Goal: Task Accomplishment & Management: Manage account settings

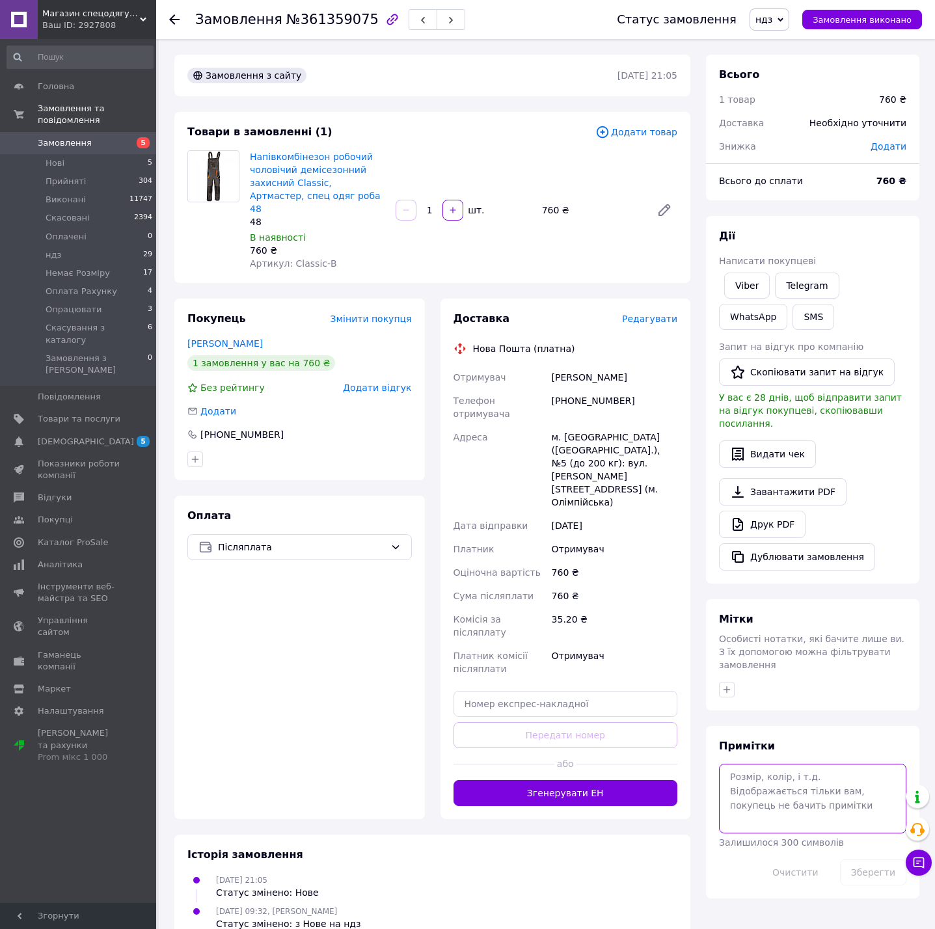
click at [779, 777] on textarea at bounding box center [812, 798] width 187 height 69
type textarea "48"
click at [599, 389] on div "[PHONE_NUMBER]" at bounding box center [614, 407] width 131 height 36
click at [601, 389] on div "[PHONE_NUMBER]" at bounding box center [614, 407] width 131 height 36
drag, startPoint x: 600, startPoint y: 387, endPoint x: 605, endPoint y: 393, distance: 7.8
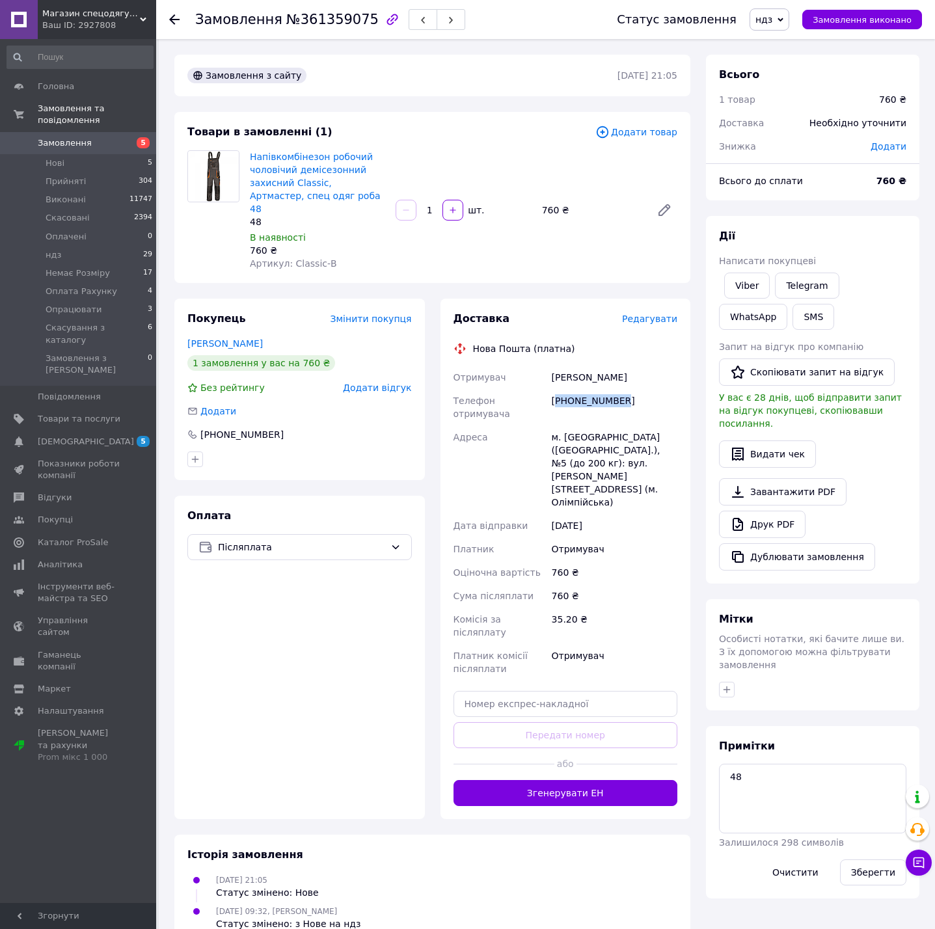
copy div "380634620149"
click at [278, 312] on div "Покупець Змінити покупця" at bounding box center [299, 319] width 224 height 15
drag, startPoint x: 765, startPoint y: 753, endPoint x: 364, endPoint y: 793, distance: 403.2
click at [687, 771] on div "Замовлення з сайту 10.09.2025 | 21:05 Товари в замовленні (1) Додати товар Напі…" at bounding box center [546, 499] width 760 height 888
click at [236, 613] on div "Оплата Післяплата" at bounding box center [299, 657] width 250 height 323
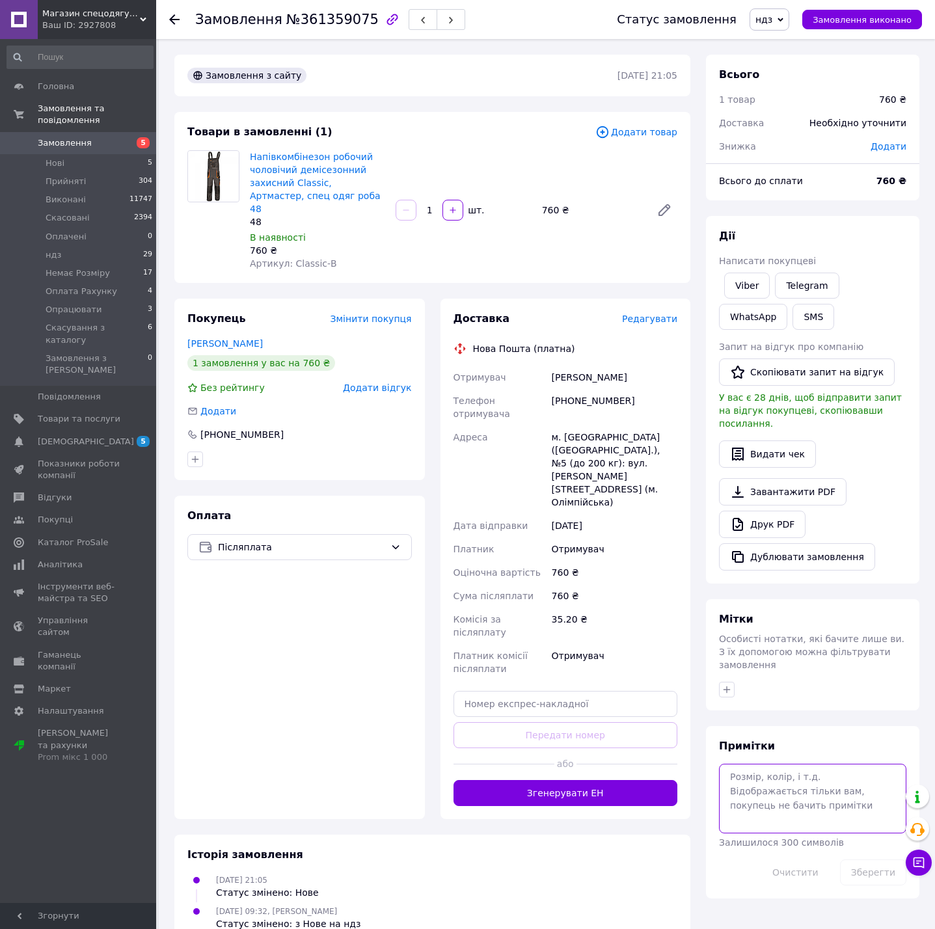
click at [798, 804] on textarea at bounding box center [812, 798] width 187 height 69
type textarea "с"
click at [810, 764] on textarea "classic J+B 16.0" at bounding box center [812, 798] width 187 height 69
click at [764, 771] on textarea "classic J+B 48 16.0" at bounding box center [812, 798] width 187 height 69
click at [890, 859] on button "Зберегти" at bounding box center [873, 872] width 66 height 26
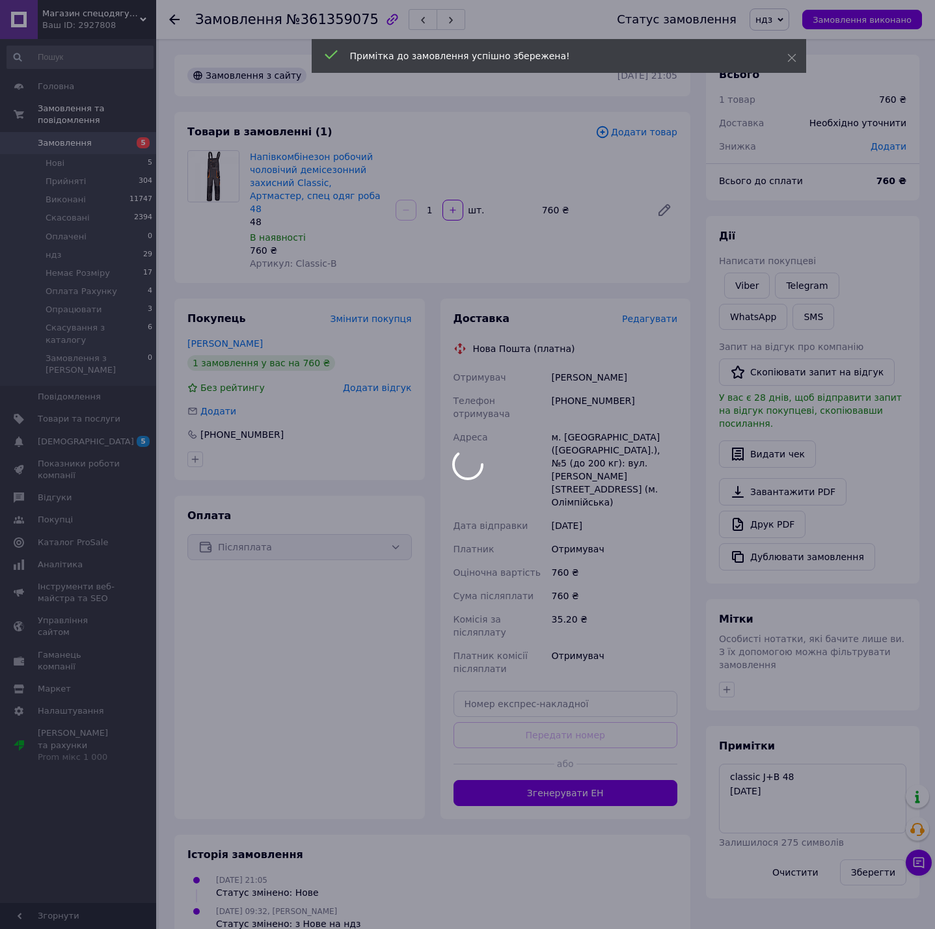
click at [781, 39] on div "Примітка до замовлення успішно збережена!" at bounding box center [559, 56] width 494 height 34
click at [783, 18] on div at bounding box center [467, 464] width 935 height 929
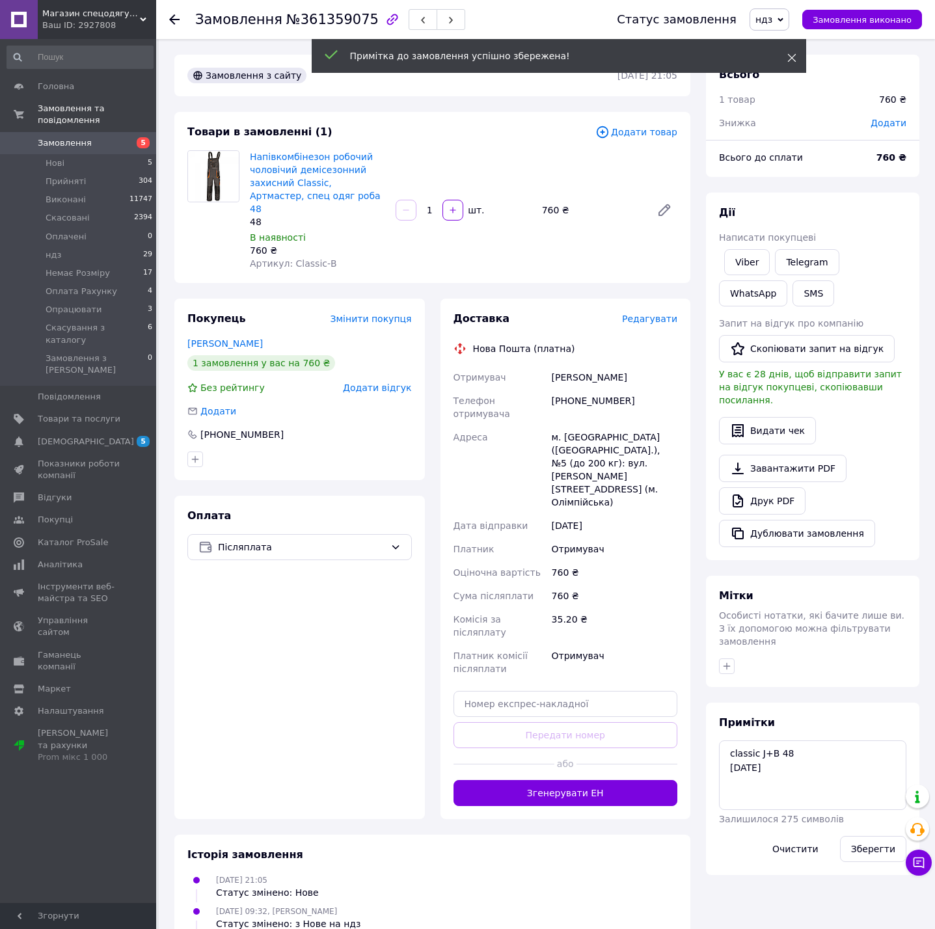
click at [790, 55] on icon at bounding box center [791, 57] width 9 height 9
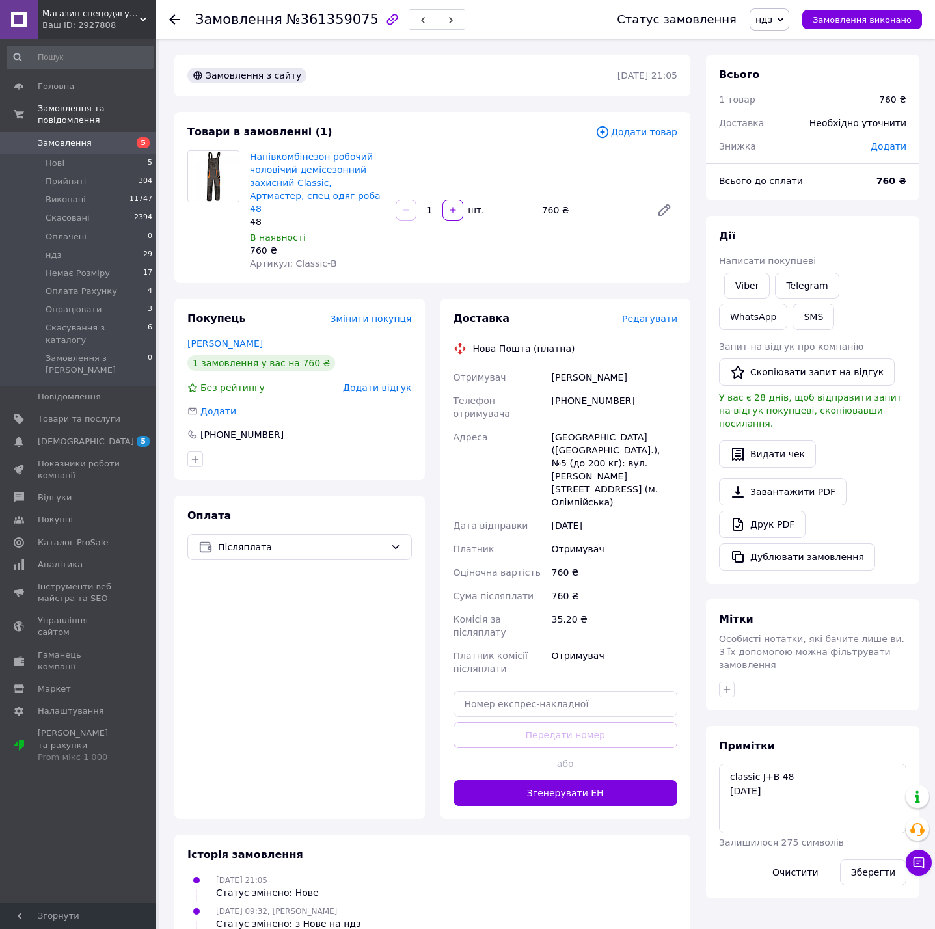
click at [772, 20] on span "ндз" at bounding box center [763, 19] width 17 height 10
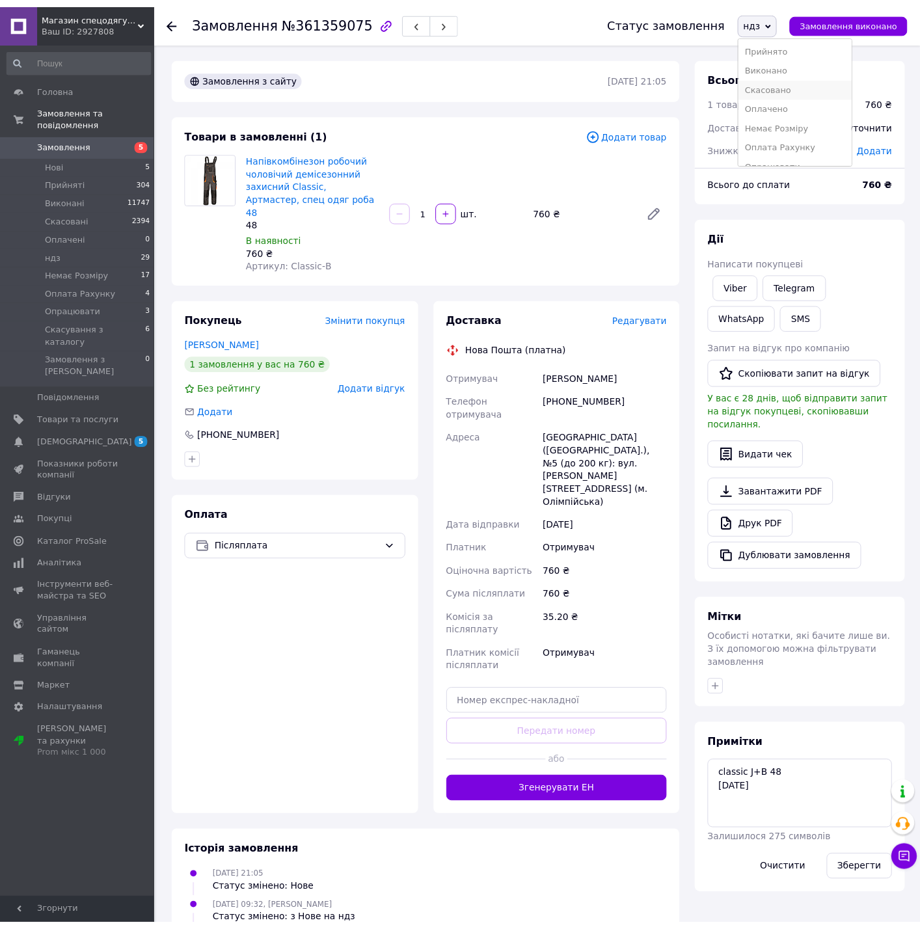
scroll to position [35, 0]
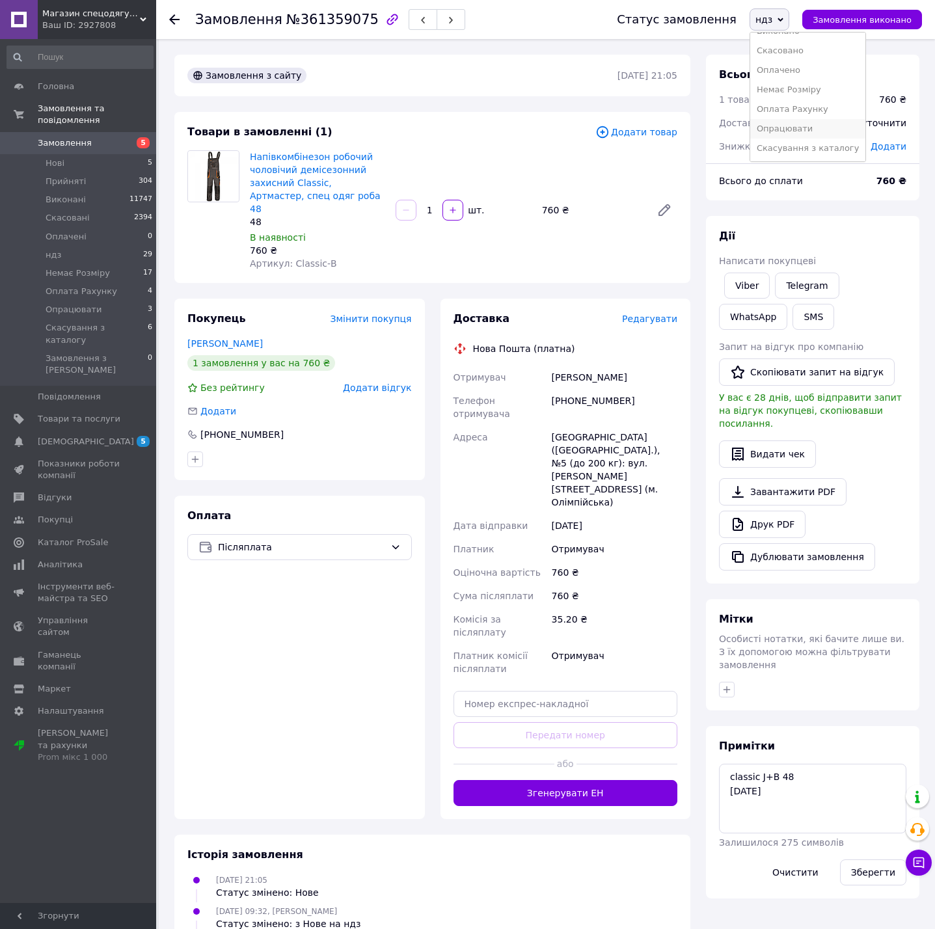
click at [816, 124] on li "Опрацювати" at bounding box center [808, 129] width 116 height 20
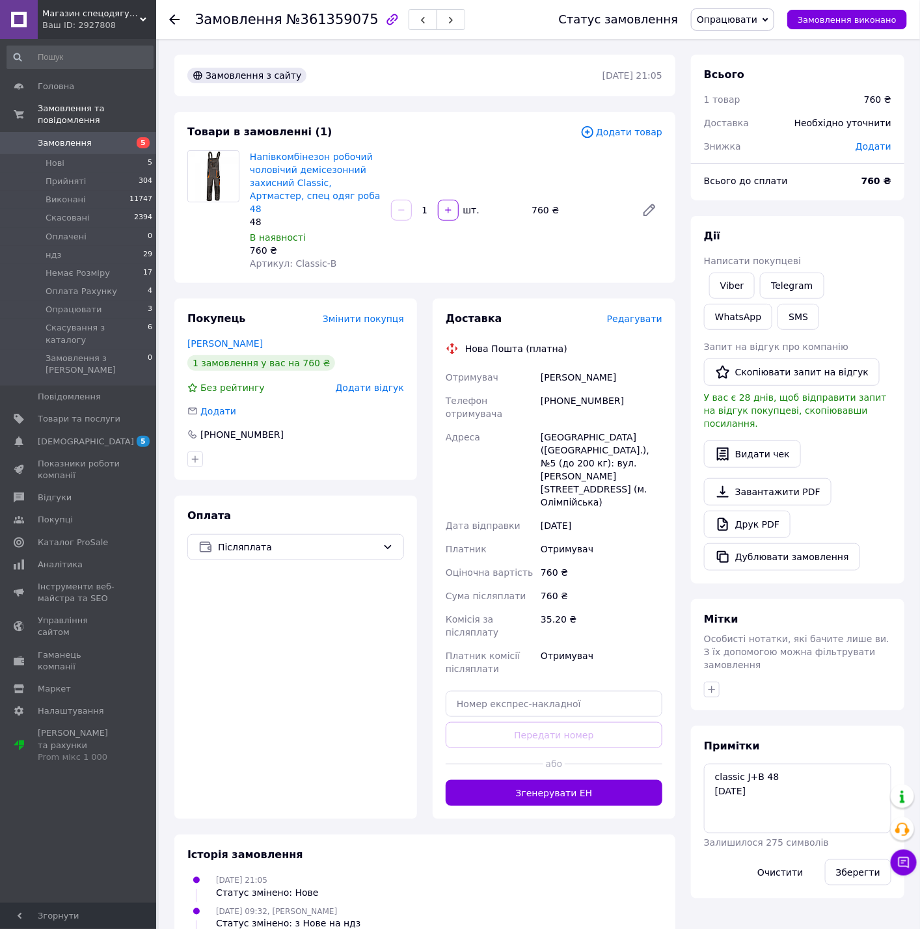
scroll to position [16, 0]
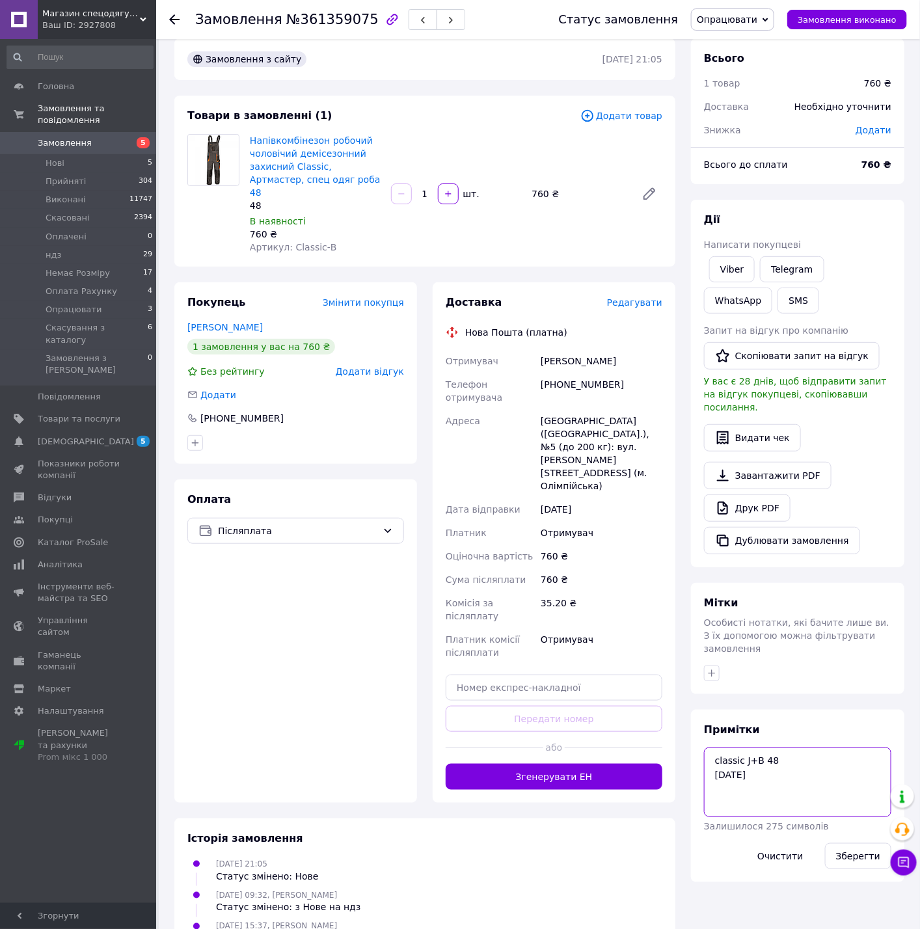
click at [805, 763] on textarea "classic J+B 48 16.09.2025" at bounding box center [797, 781] width 187 height 69
drag, startPoint x: 713, startPoint y: 759, endPoint x: 730, endPoint y: 764, distance: 17.5
click at [716, 761] on textarea "classic J+B 48 16.09.2025" at bounding box center [797, 781] width 187 height 69
type textarea "classic J+B 48 відправити 16.09.2025"
click at [869, 843] on button "Зберегти" at bounding box center [858, 856] width 66 height 26
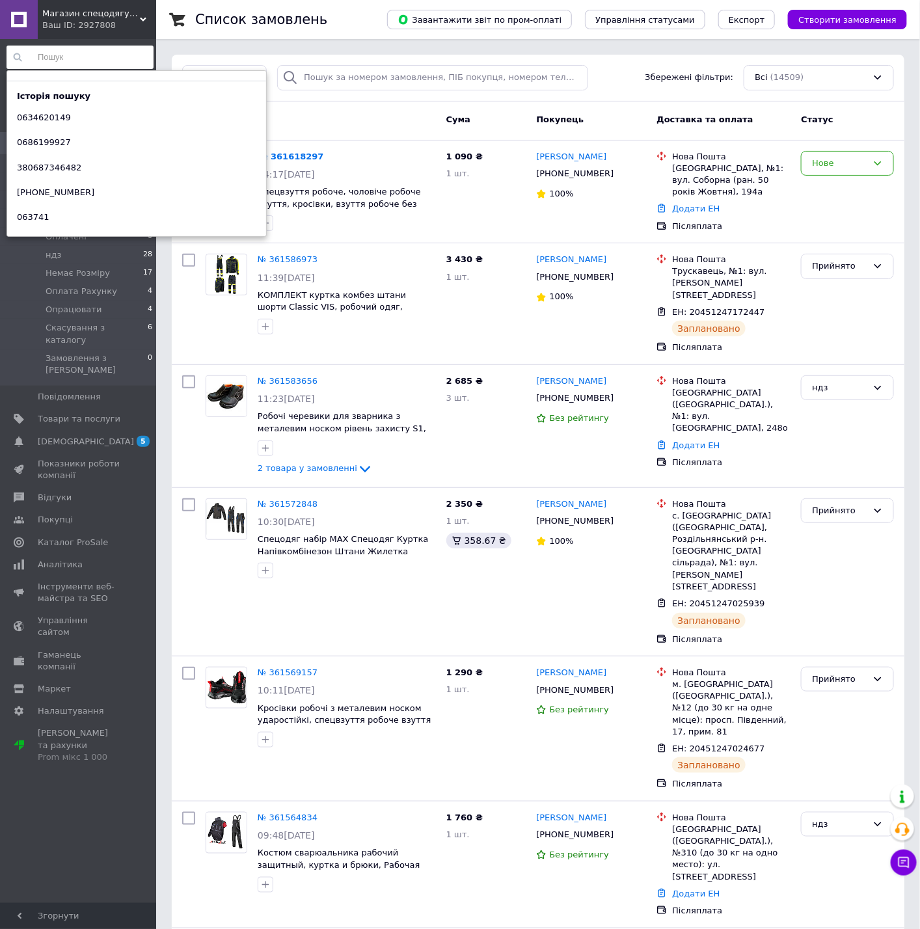
click at [96, 55] on input at bounding box center [80, 57] width 147 height 23
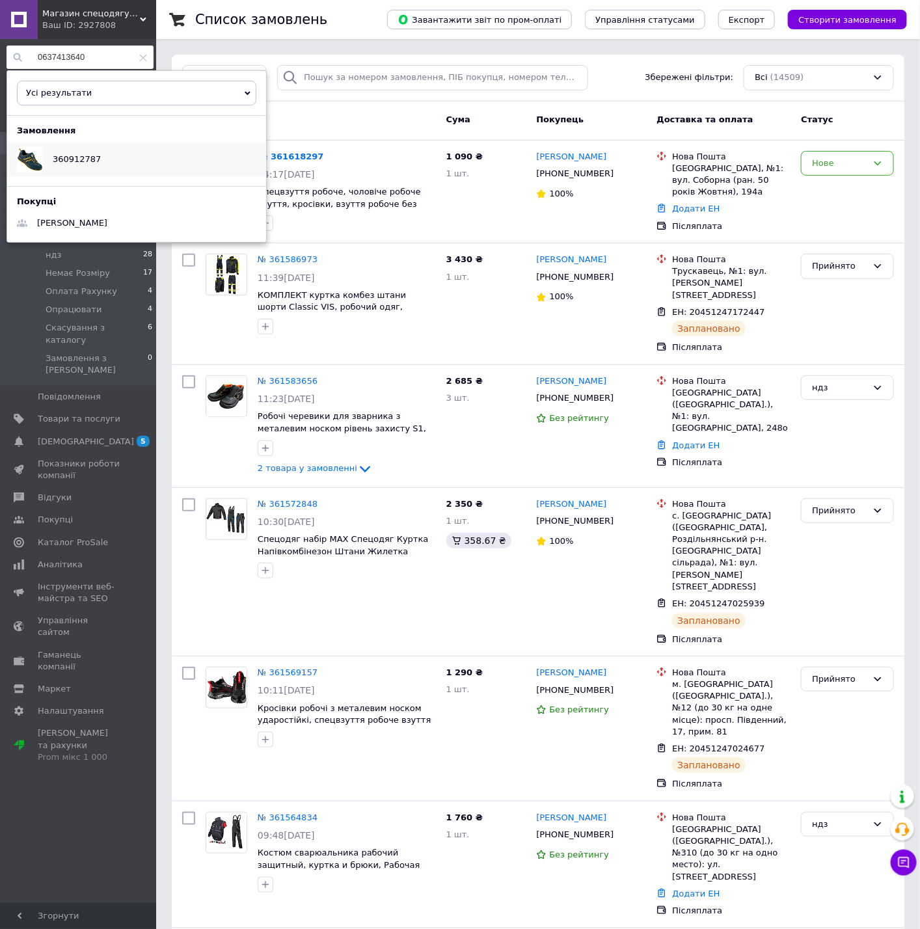
type input "0637413640"
click at [137, 166] on div "360912787" at bounding box center [136, 159] width 259 height 33
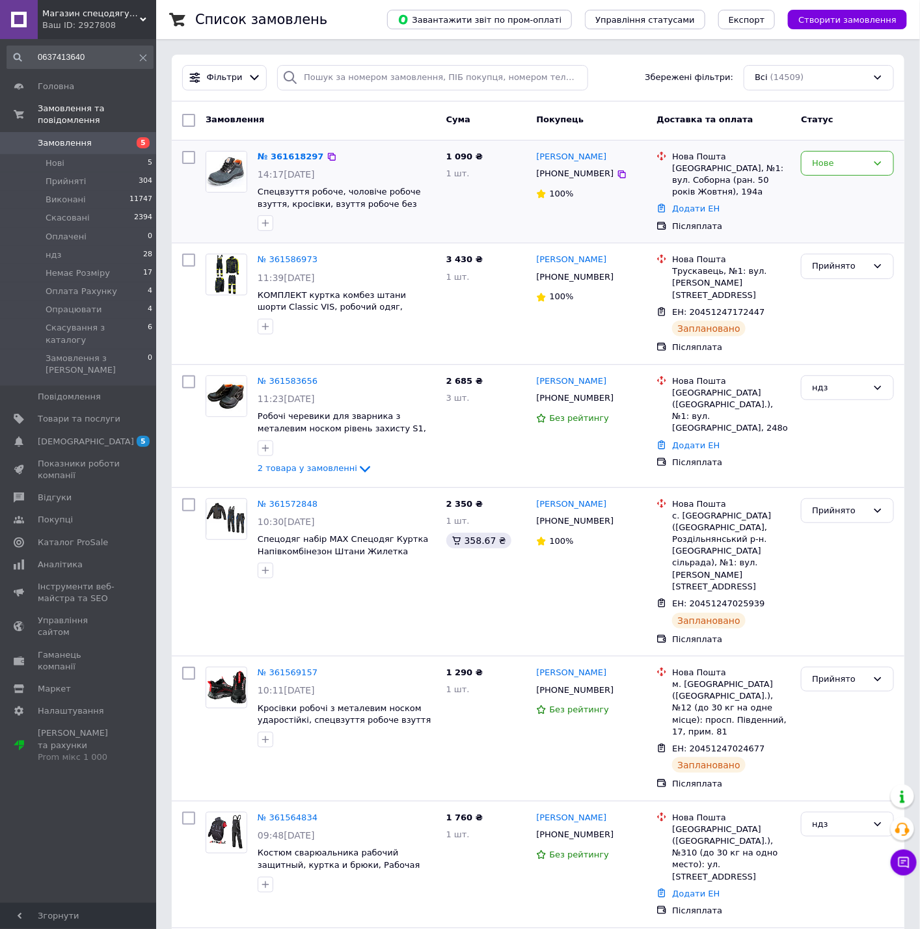
drag, startPoint x: 490, startPoint y: 235, endPoint x: 480, endPoint y: 227, distance: 12.5
click at [488, 235] on div "1 090 ₴ 1 шт." at bounding box center [486, 192] width 90 height 92
drag, startPoint x: 286, startPoint y: 345, endPoint x: 293, endPoint y: 345, distance: 7.8
click at [286, 345] on div "№ 361586973 11:39, 12.09.2025 КОМПЛЕКТ куртка комбез штани шорти Classic VIS, р…" at bounding box center [320, 303] width 241 height 111
click at [111, 140] on span "Замовлення" at bounding box center [79, 143] width 83 height 12
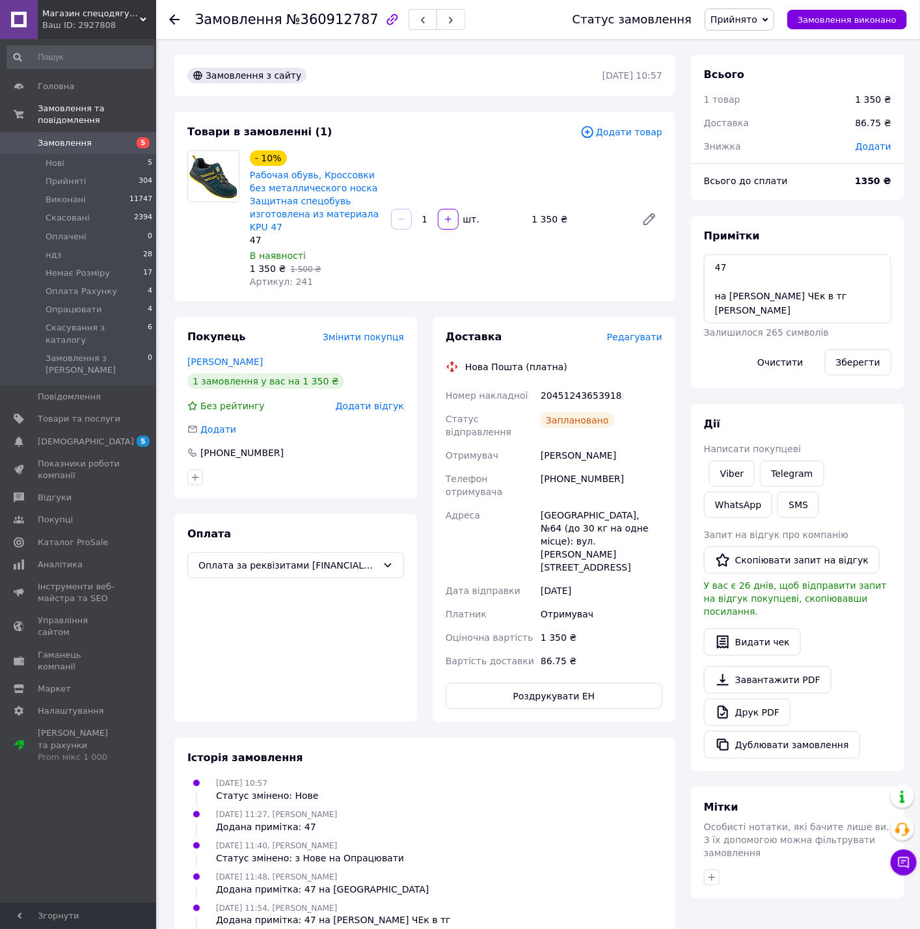
click at [562, 870] on div "08.09.2025 11:48, Максим Nitrix Додана примітка: 47 на малиш" at bounding box center [424, 883] width 485 height 26
click at [582, 399] on div "20451243653918" at bounding box center [601, 395] width 127 height 23
copy div "20451243653918"
click at [266, 599] on div "Оплата Оплата за реквізитами UA113220010000026001350091581 ФОП Малиш Марія Іван…" at bounding box center [295, 618] width 243 height 208
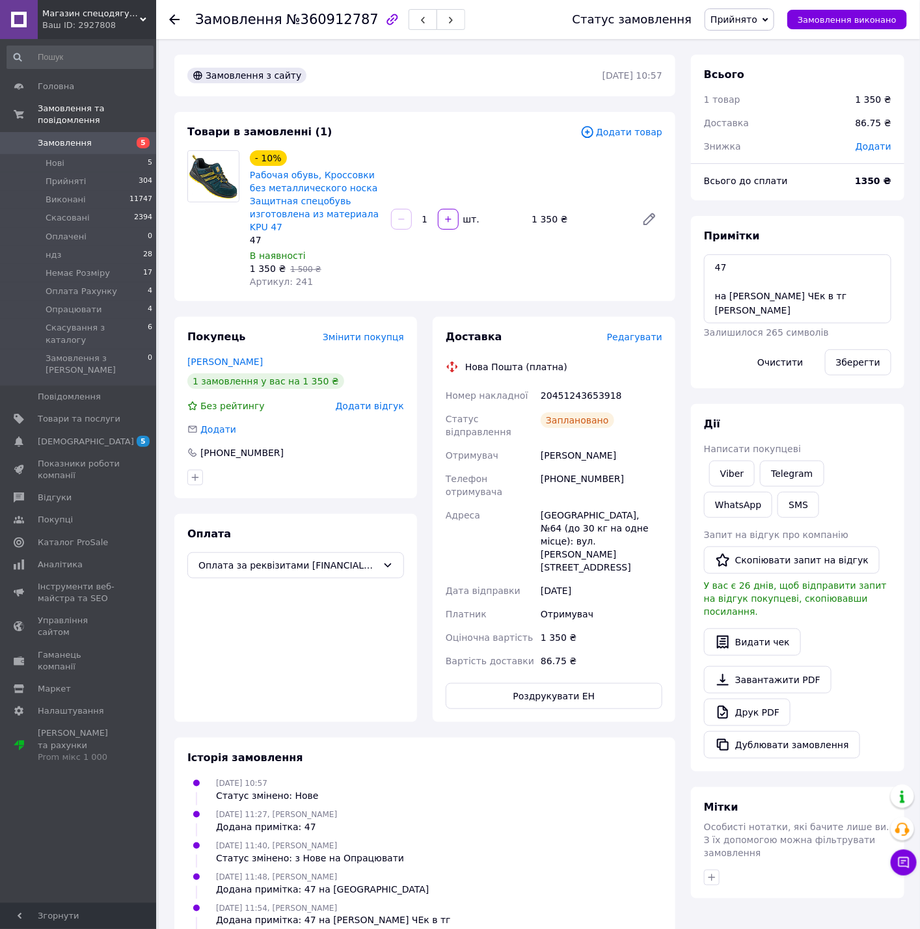
click at [654, 375] on div "Доставка Редагувати Нова Пошта (платна) Номер накладної 20451243653918 Статус в…" at bounding box center [554, 519] width 217 height 379
click at [715, 397] on div "Всього 1 товар 1 350 ₴ Доставка 86.75 ₴ Знижка Додати Всього до сплати 1350 ₴ П…" at bounding box center [797, 477] width 213 height 844
click at [590, 467] on div "+380637413640" at bounding box center [601, 485] width 127 height 36
click at [592, 467] on div "+380637413640" at bounding box center [601, 485] width 127 height 36
copy div "380637413640"
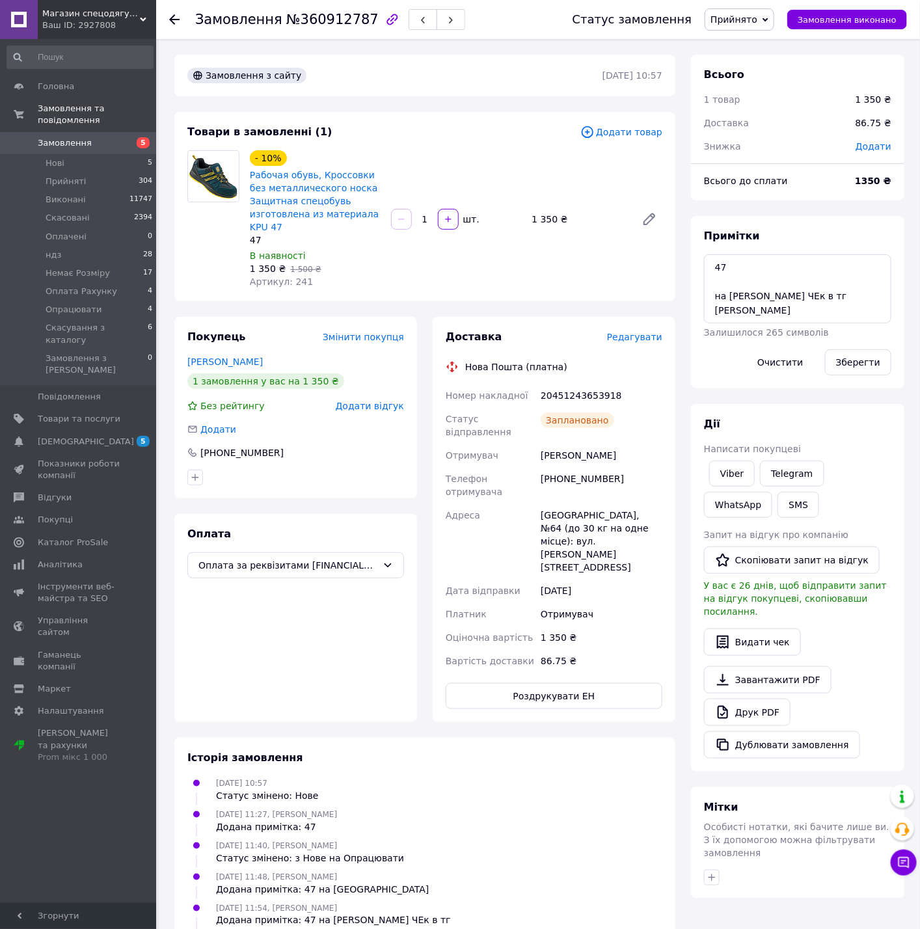
drag, startPoint x: 207, startPoint y: 633, endPoint x: 250, endPoint y: 638, distance: 43.2
click at [209, 633] on div "Оплата Оплата за реквізитами UA113220010000026001350091581 ФОП Малиш Марія Іван…" at bounding box center [295, 618] width 243 height 208
click at [597, 402] on div "20451243653918" at bounding box center [601, 395] width 127 height 23
click at [595, 389] on div "20451243653918" at bounding box center [601, 395] width 127 height 23
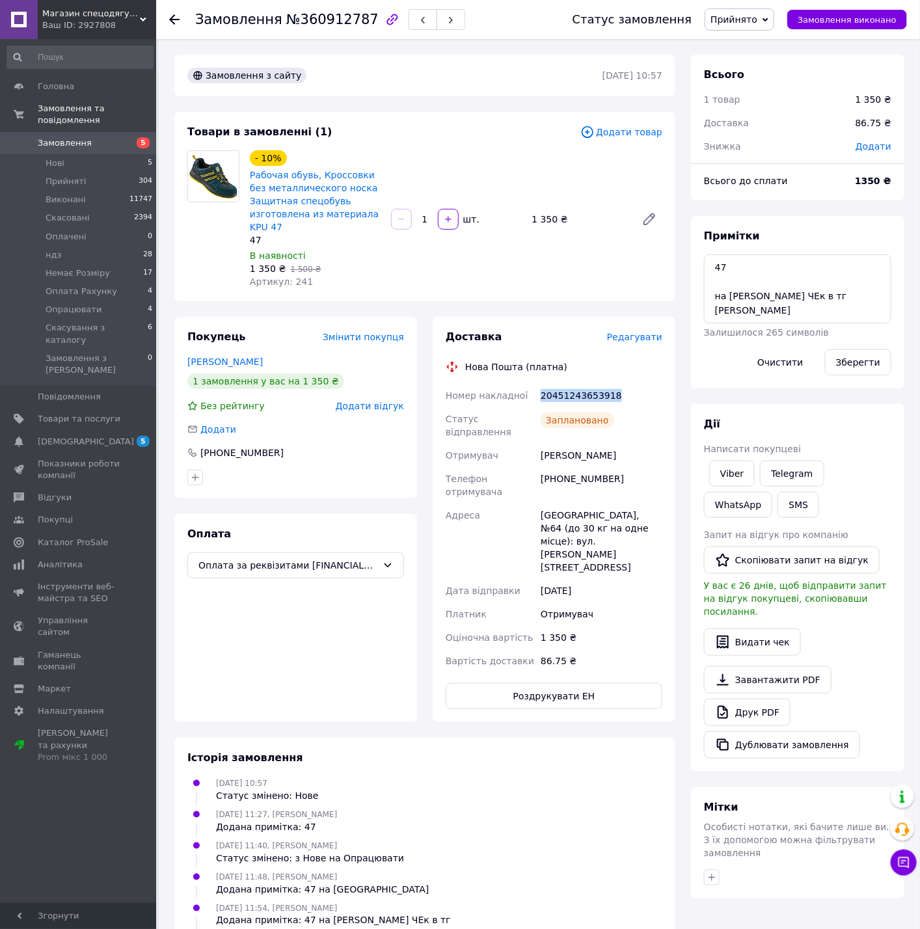
copy div "20451243653918"
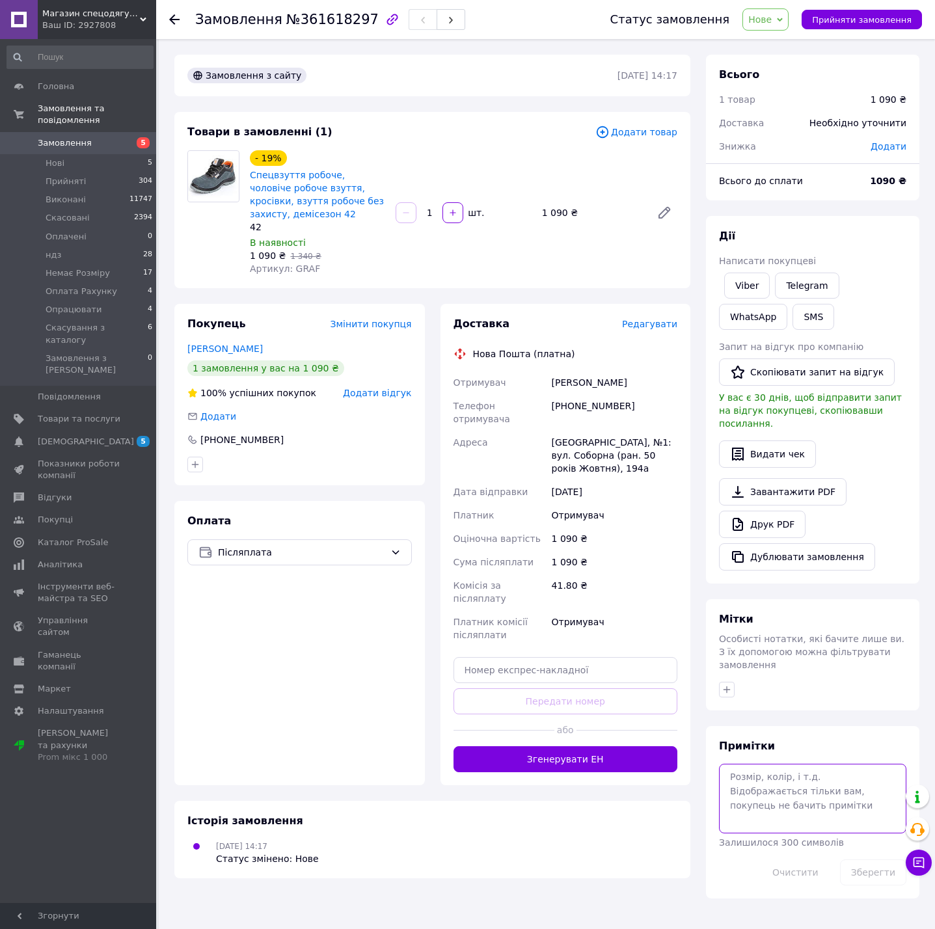
drag, startPoint x: 790, startPoint y: 765, endPoint x: 799, endPoint y: 756, distance: 12.4
click at [793, 765] on textarea at bounding box center [812, 798] width 187 height 69
type textarea "42"
click at [861, 859] on button "Зберегти" at bounding box center [873, 872] width 66 height 26
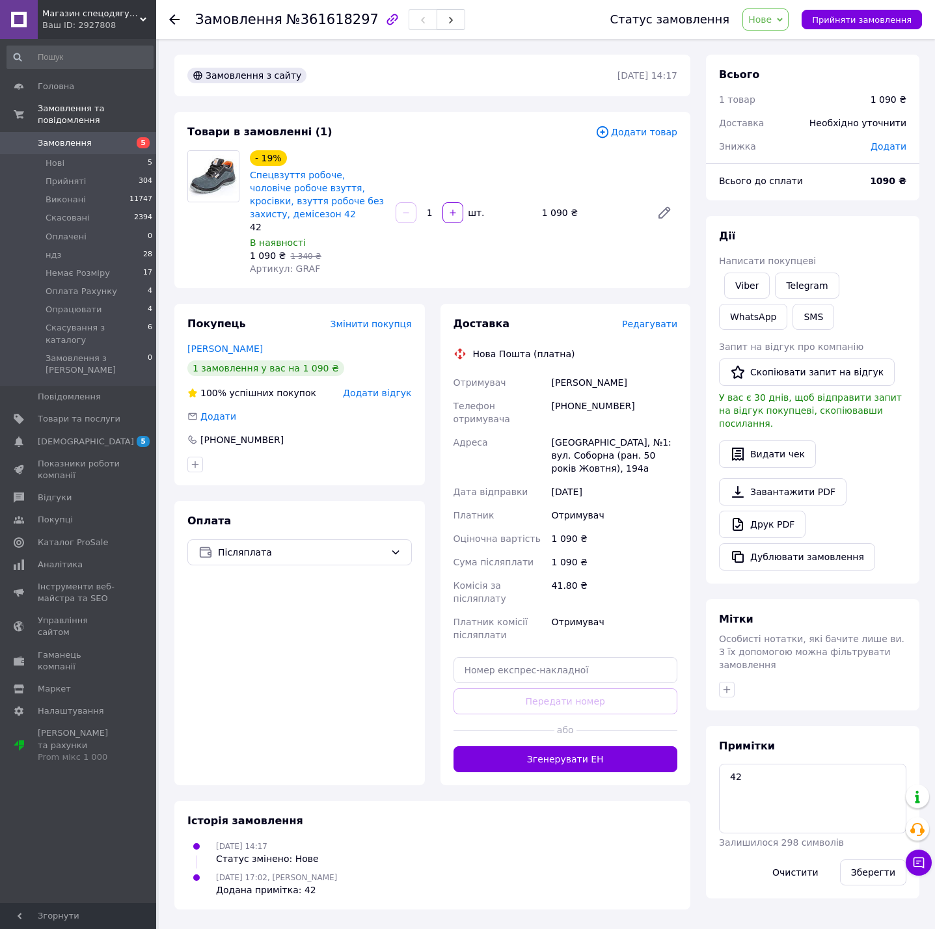
click at [137, 142] on span "5" at bounding box center [143, 142] width 13 height 11
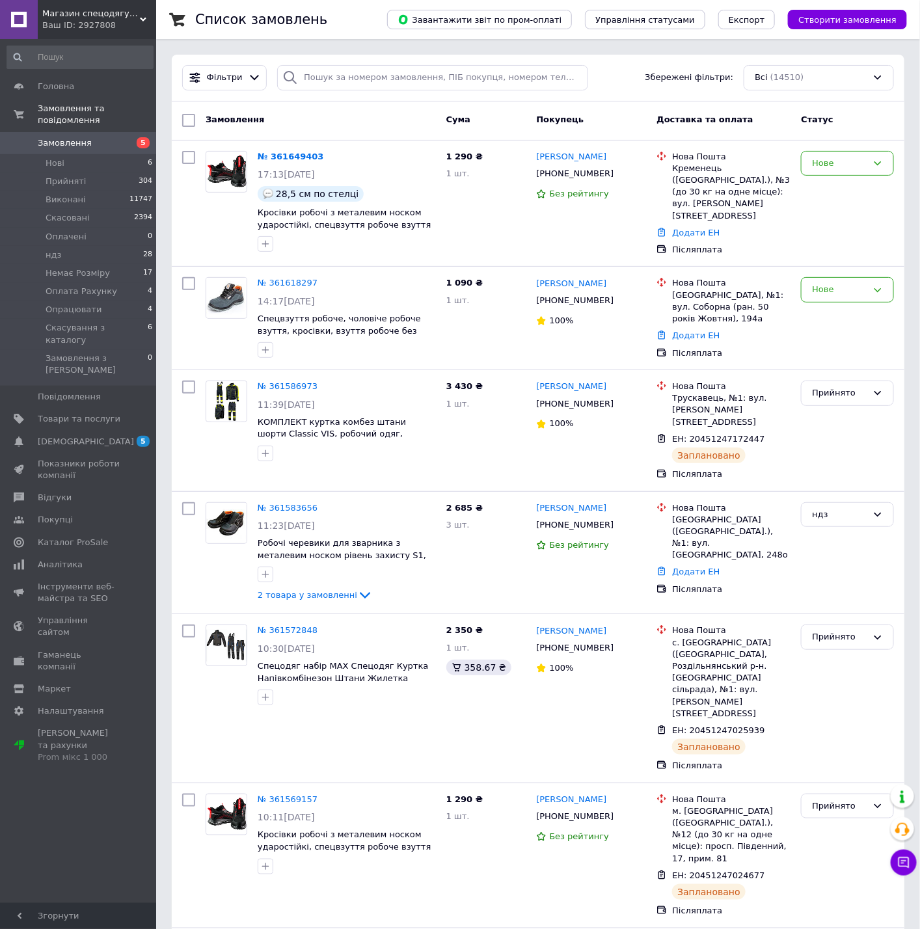
click at [131, 51] on input at bounding box center [80, 57] width 147 height 23
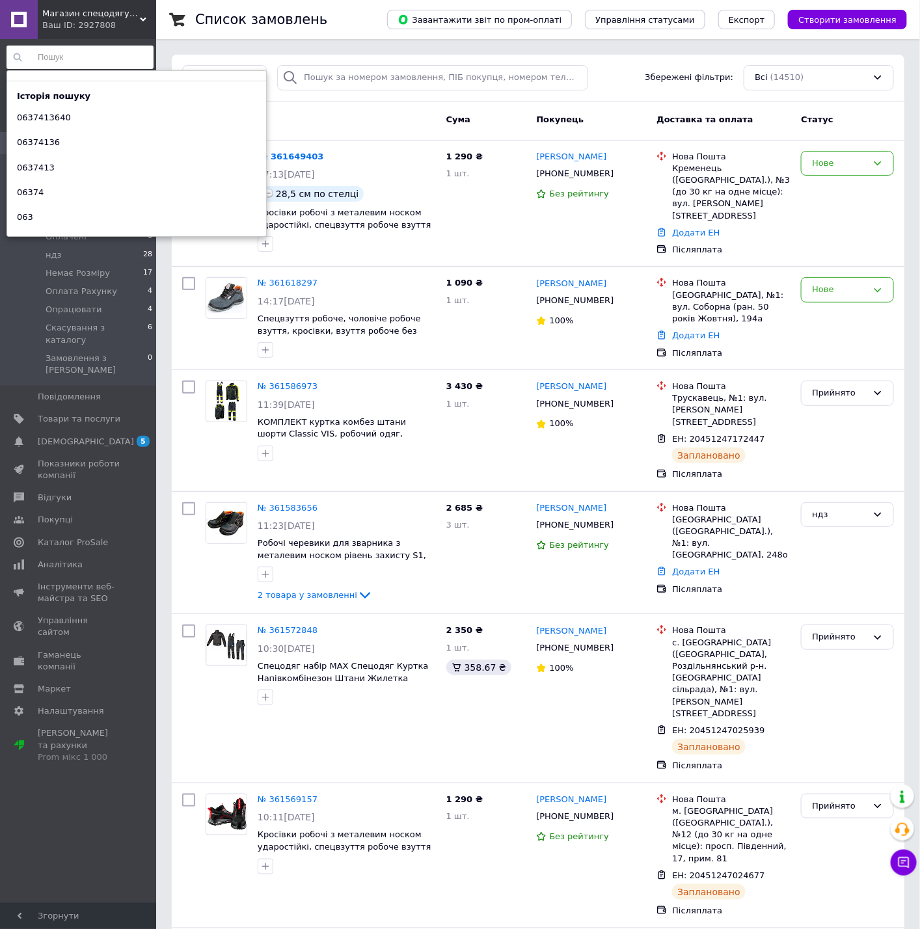
paste input "380964946265"
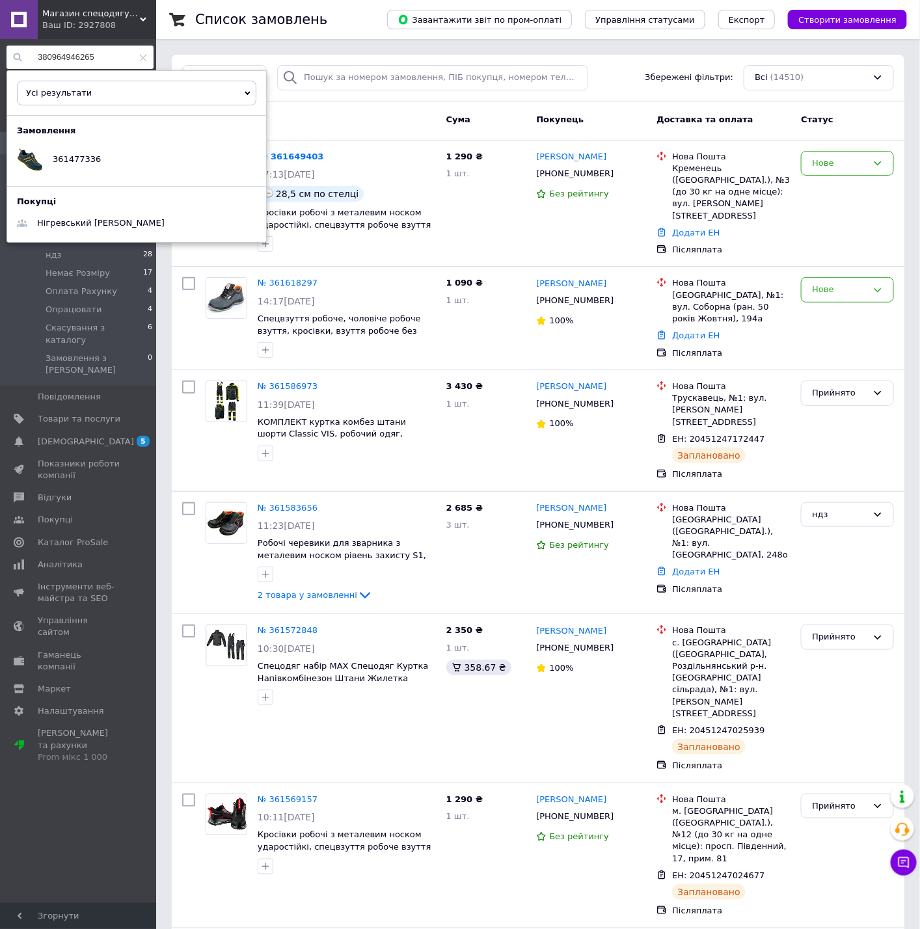
type input "380964946265"
click at [72, 154] on span "361477336" at bounding box center [77, 159] width 48 height 10
